Goal: Find specific page/section: Find specific page/section

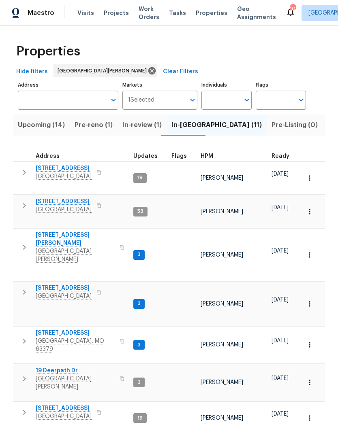
click at [45, 133] on button "Upcoming (14)" at bounding box center [41, 125] width 57 height 21
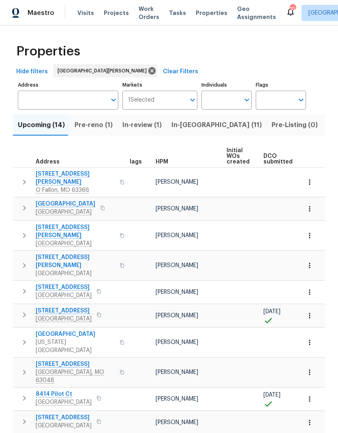
scroll to position [0, 7]
click at [164, 159] on span "HPM" at bounding box center [161, 162] width 13 height 6
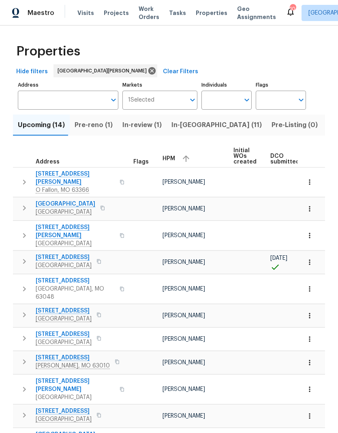
click at [88, 200] on span "1605 Hurstborough Manor Dr" at bounding box center [66, 204] width 60 height 8
click at [183, 119] on span "In-reno (11)" at bounding box center [216, 124] width 90 height 11
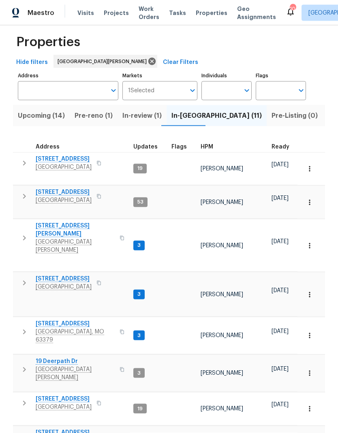
click at [69, 222] on span "3912 Jacobs Lndg" at bounding box center [75, 230] width 79 height 16
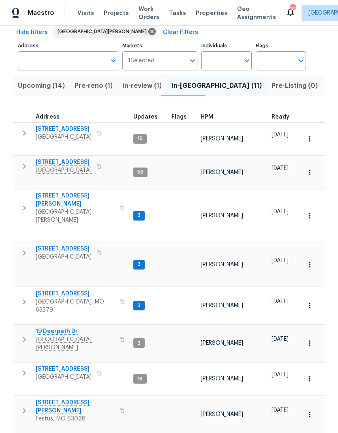
scroll to position [39, 0]
click at [72, 290] on span "405 Excalibur Blvd" at bounding box center [75, 294] width 79 height 8
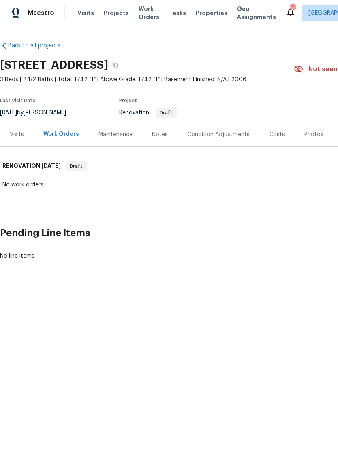
click at [270, 139] on div "Costs" at bounding box center [277, 135] width 16 height 8
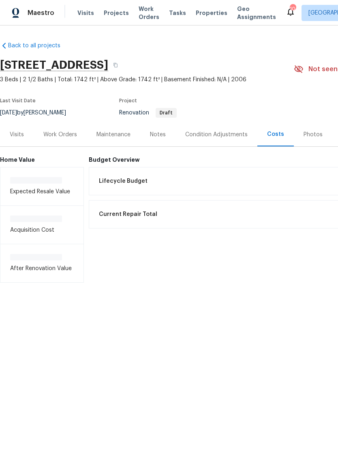
click at [221, 139] on div "Condition Adjustments" at bounding box center [216, 135] width 62 height 8
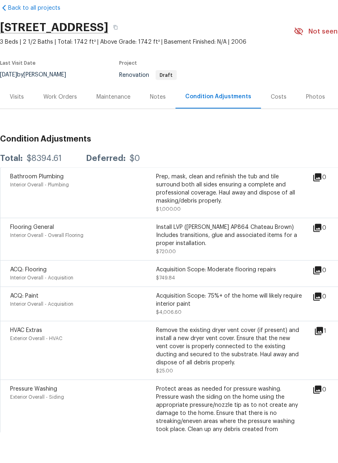
scroll to position [7, 0]
